Goal: Register for event/course

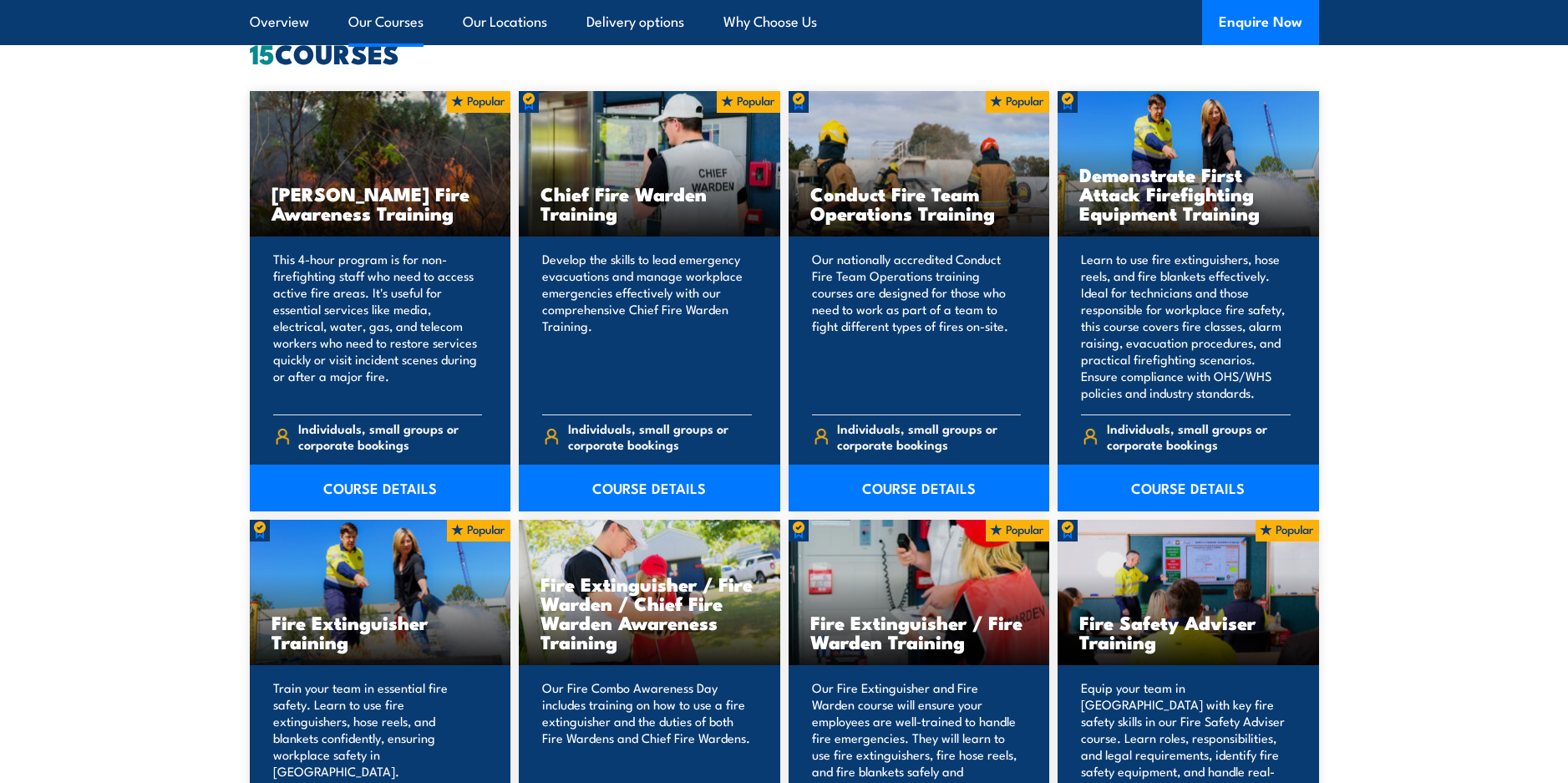
scroll to position [1338, 0]
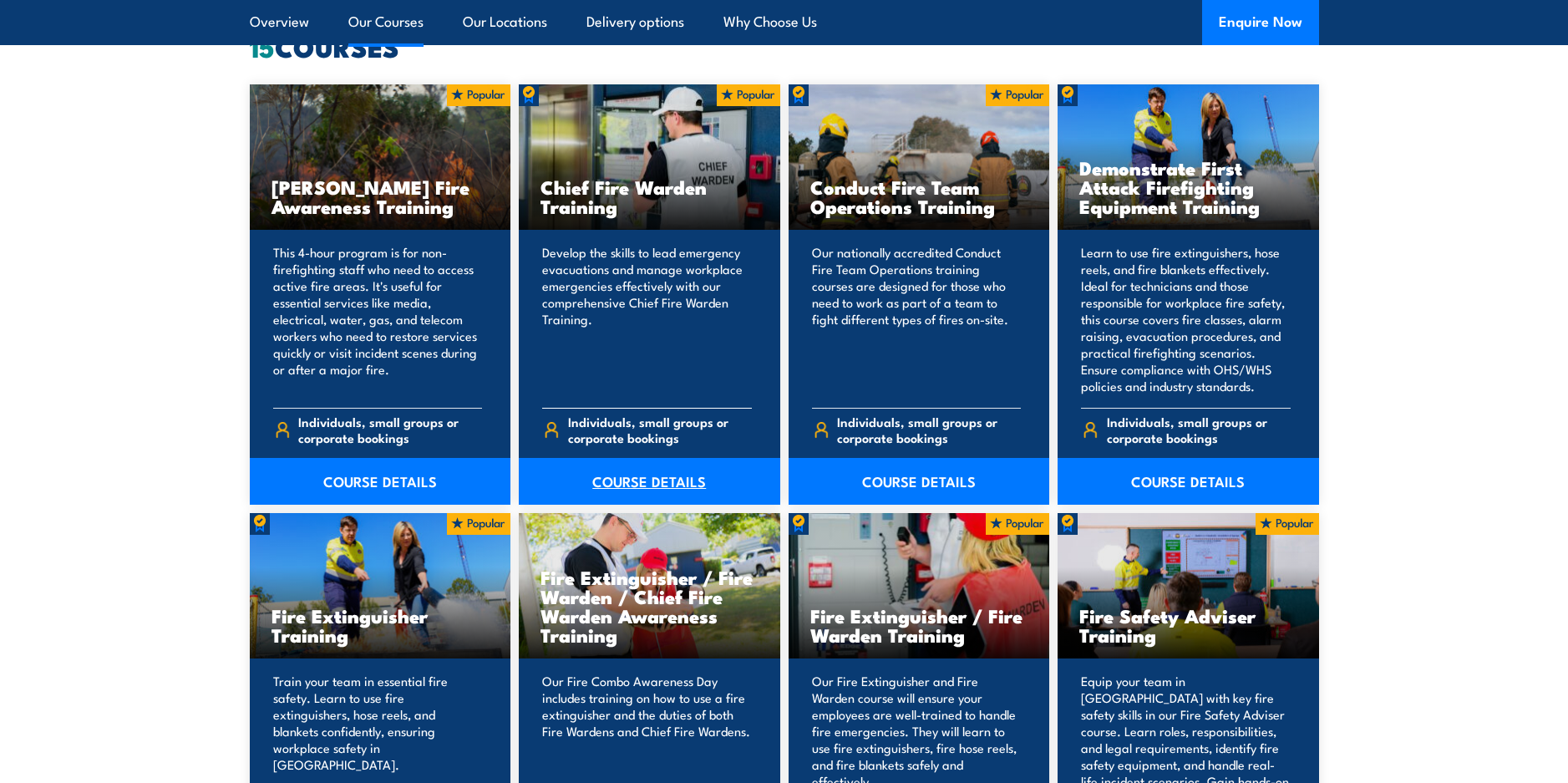
click at [639, 471] on link "COURSE DETAILS" at bounding box center [649, 482] width 261 height 47
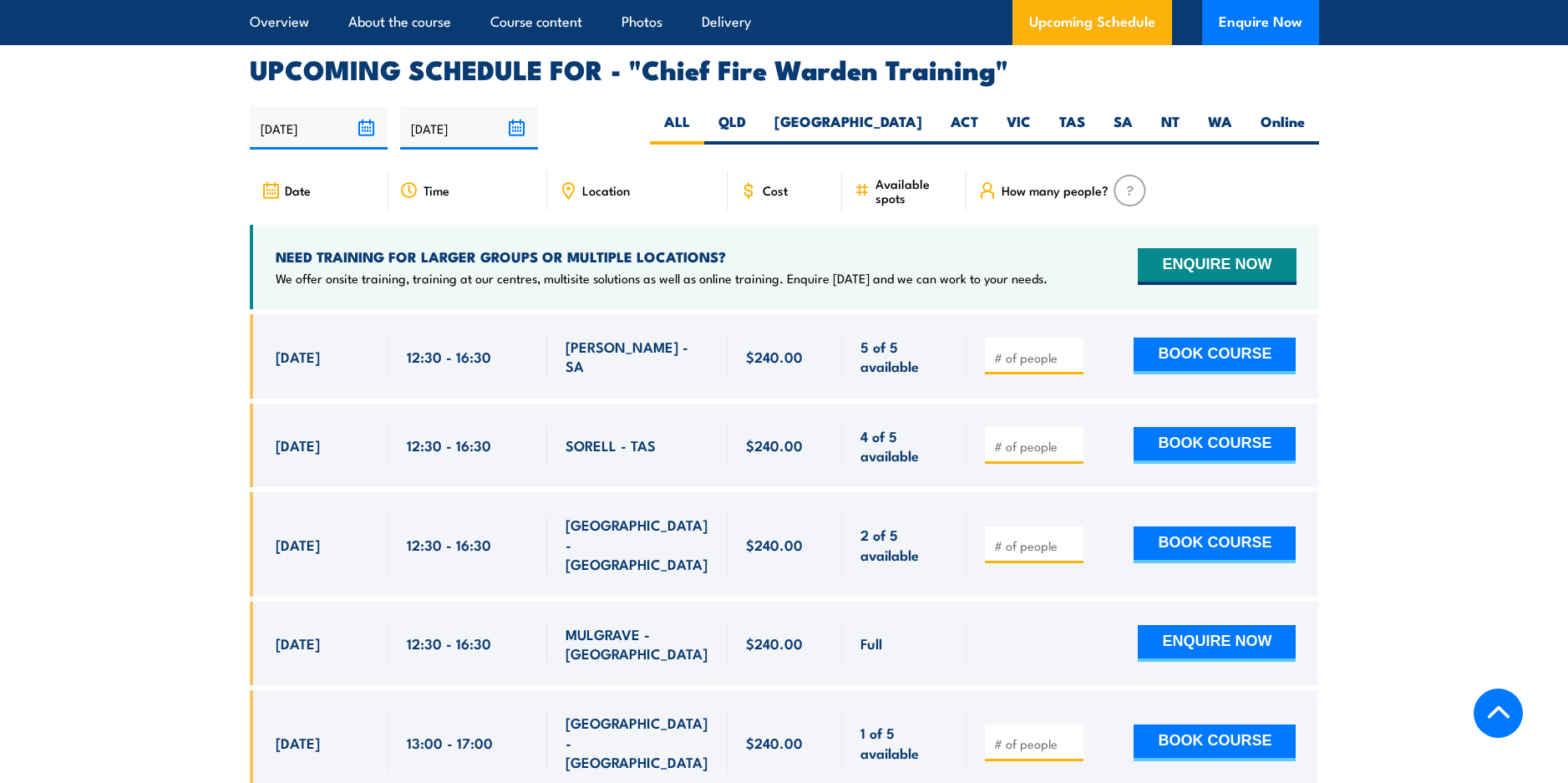
scroll to position [3009, 0]
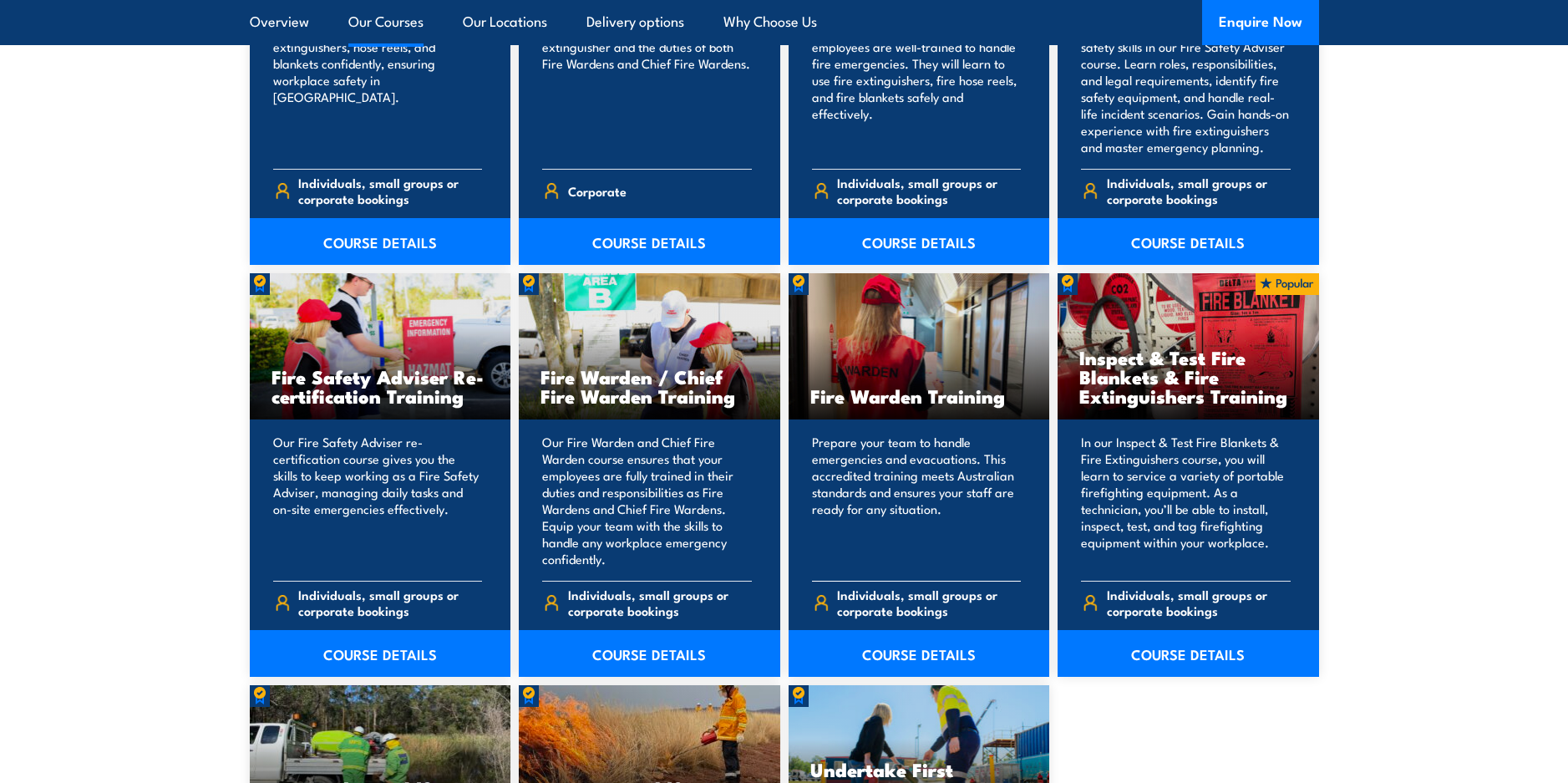
scroll to position [2006, 0]
click at [893, 652] on link "COURSE DETAILS" at bounding box center [919, 653] width 261 height 47
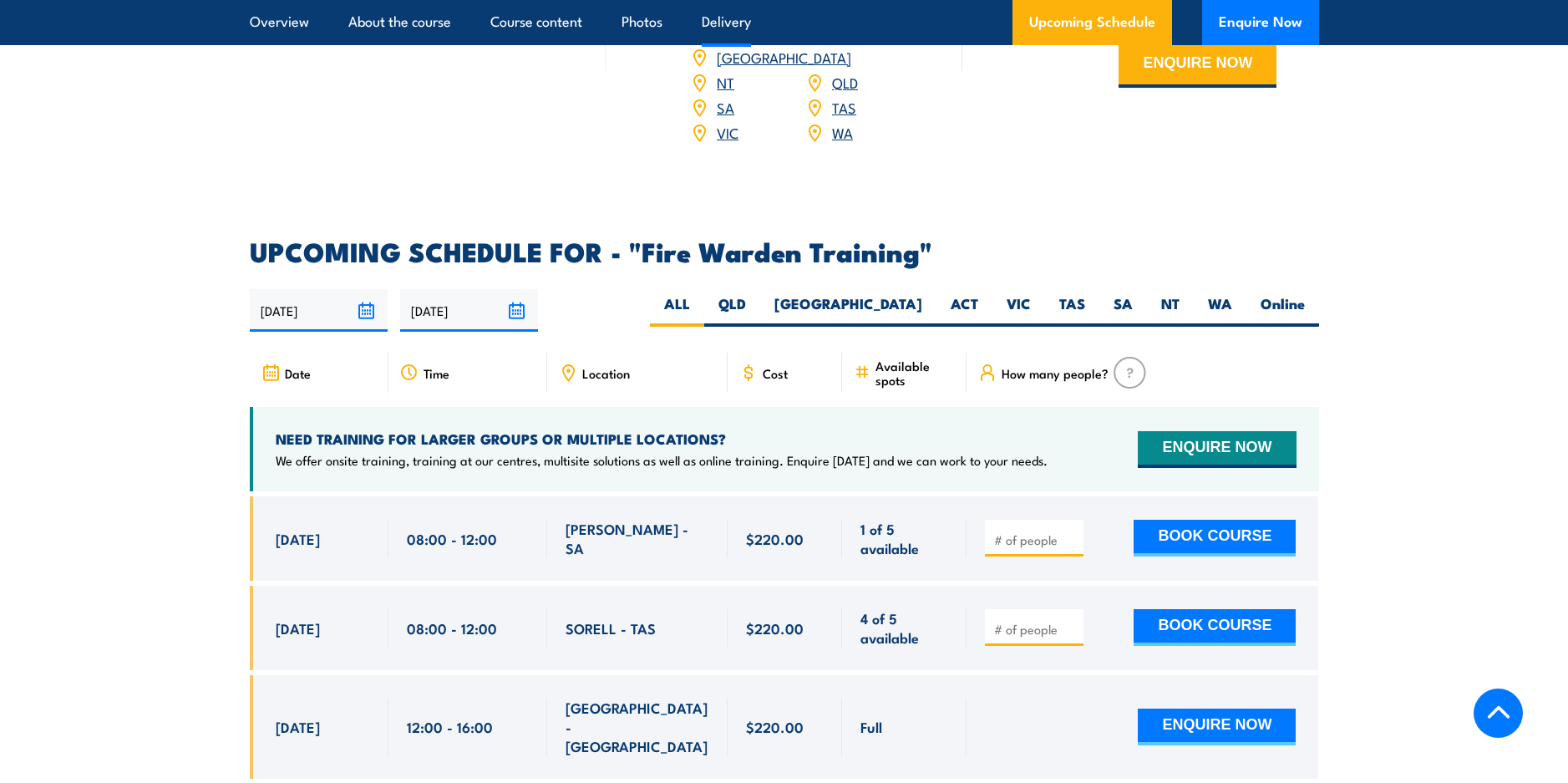
scroll to position [3093, 0]
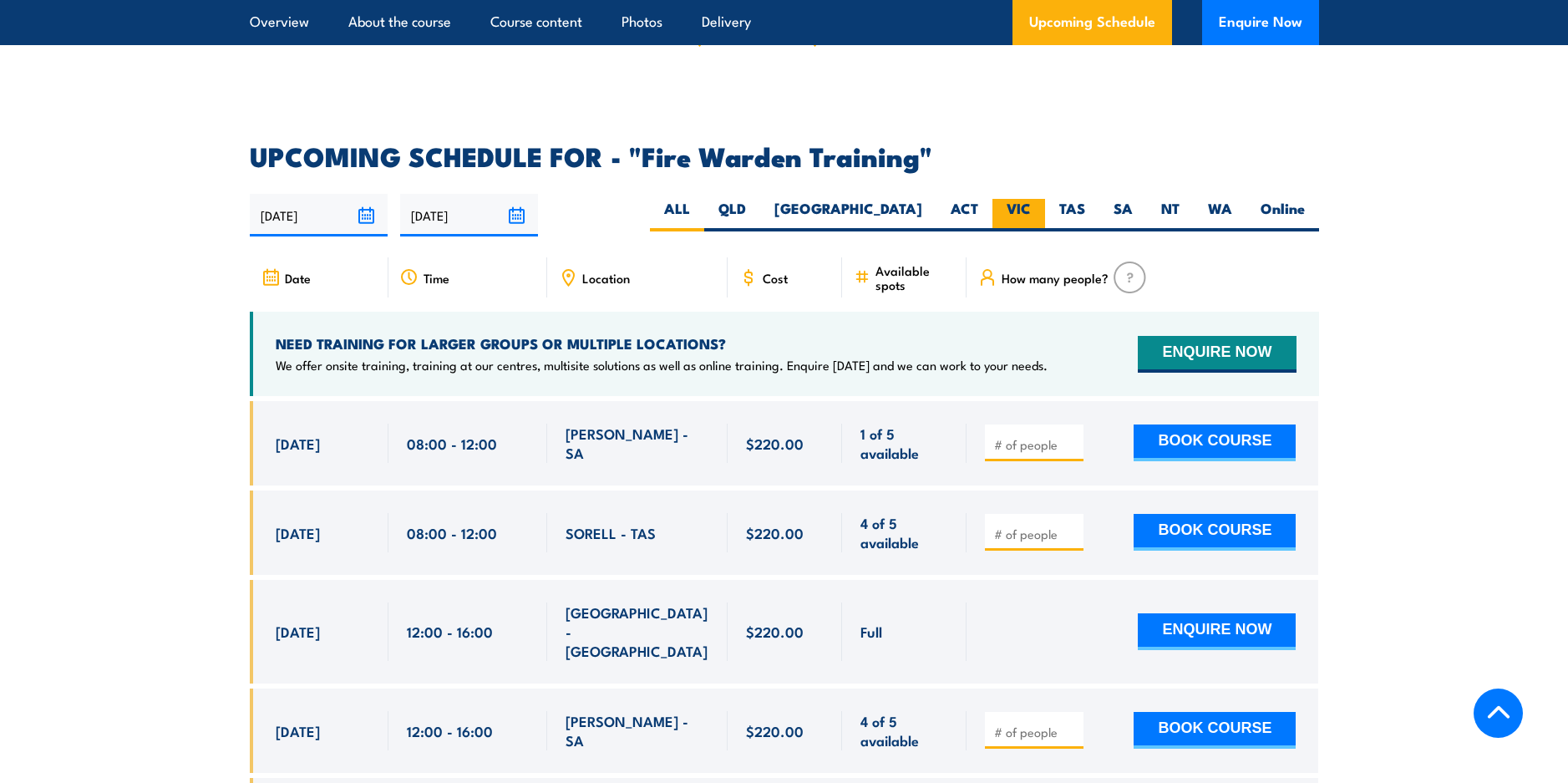
drag, startPoint x: 1028, startPoint y: 184, endPoint x: 1003, endPoint y: 183, distance: 25.0
click at [1027, 199] on label "VIC" at bounding box center [1019, 215] width 53 height 33
click at [1031, 199] on input "VIC" at bounding box center [1036, 204] width 11 height 11
radio input "true"
click at [1015, 199] on label "VIC" at bounding box center [1019, 215] width 53 height 33
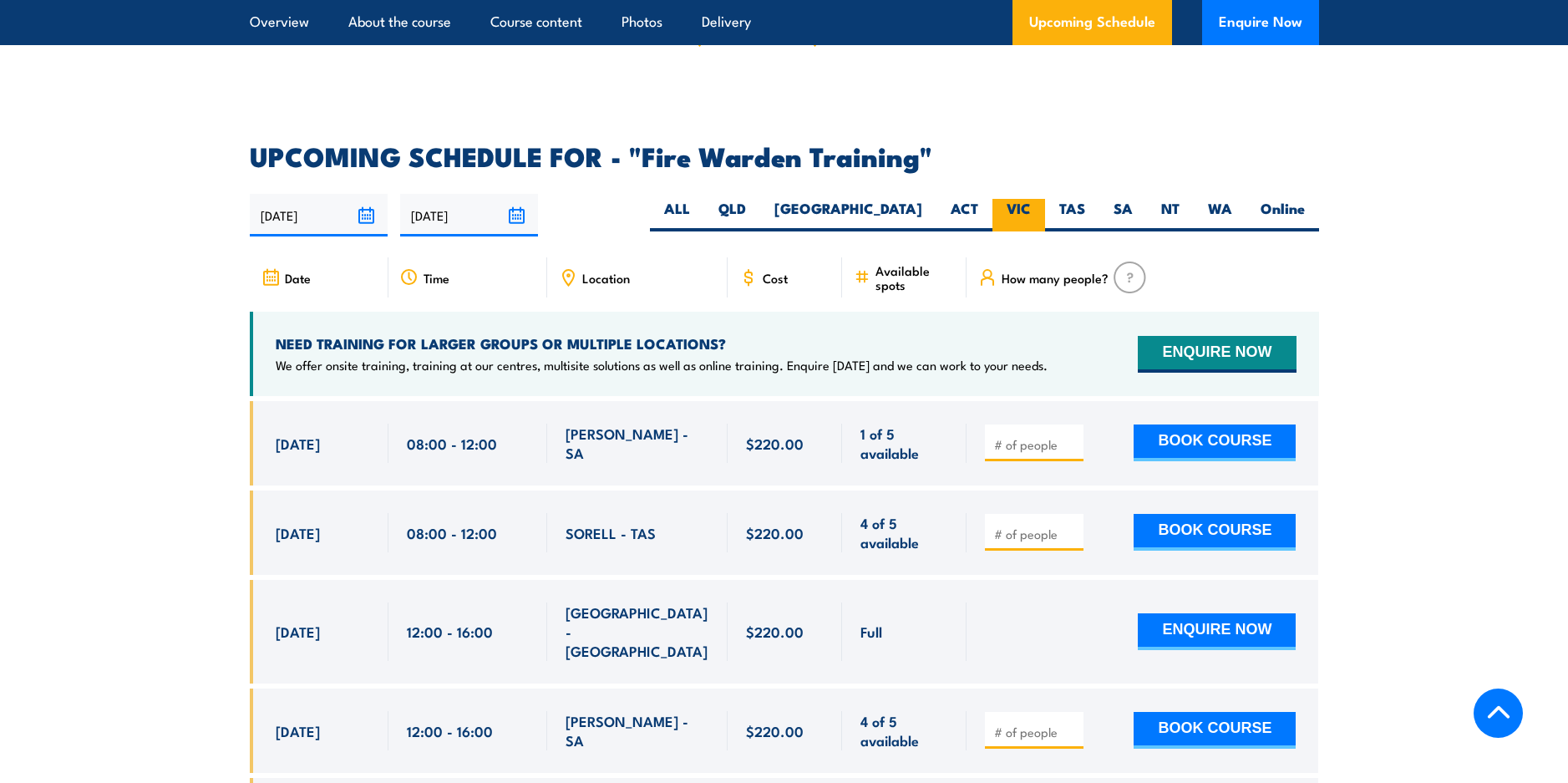
click at [1031, 199] on input "VIC" at bounding box center [1036, 204] width 11 height 11
click at [1015, 199] on label "VIC" at bounding box center [1019, 215] width 53 height 33
click at [1031, 199] on input "VIC" at bounding box center [1036, 204] width 11 height 11
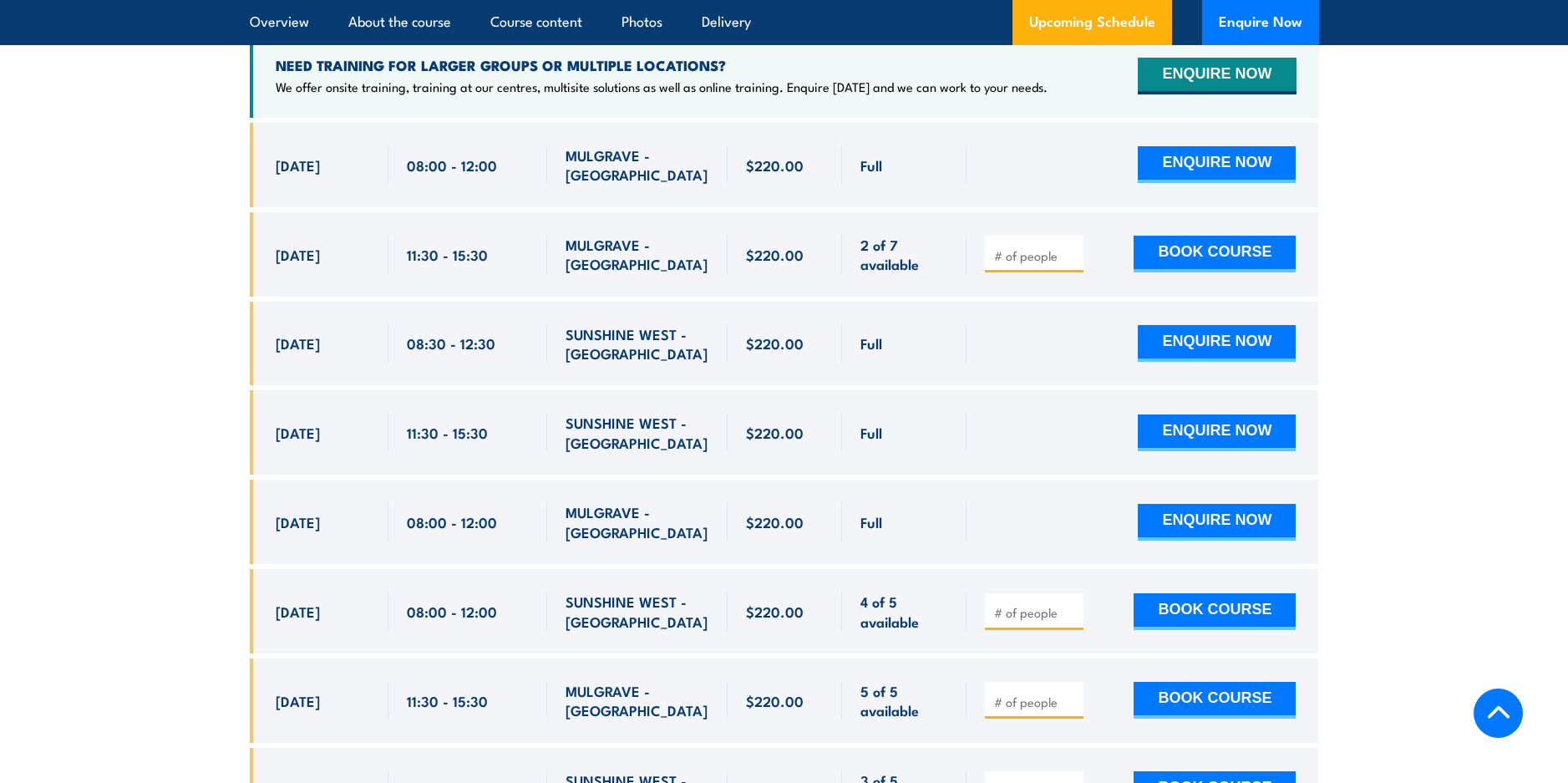
scroll to position [3276, 0]
